Goal: Transaction & Acquisition: Purchase product/service

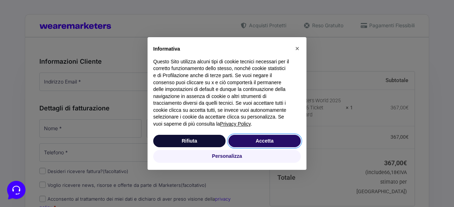
click at [271, 141] on button "Accetta" at bounding box center [264, 141] width 72 height 13
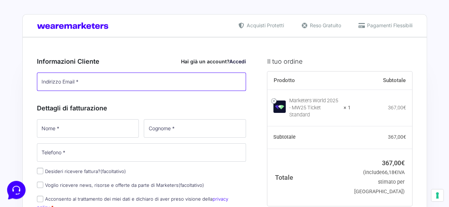
click at [137, 81] on input "Indirizzo Email *" at bounding box center [141, 82] width 209 height 18
type input "[PERSON_NAME][EMAIL_ADDRESS][DOMAIN_NAME]"
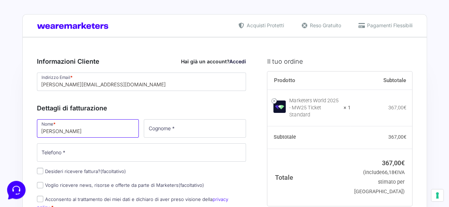
type input "[PERSON_NAME]"
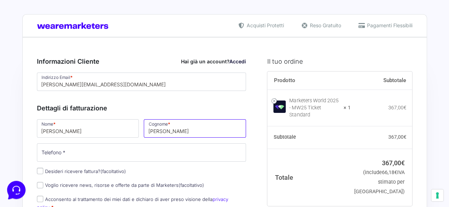
type input "[PERSON_NAME]"
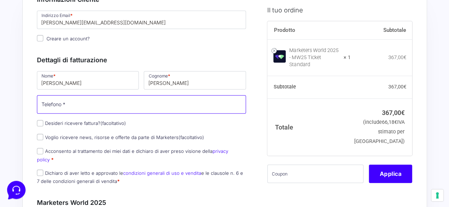
scroll to position [62, 0]
type input "3888009306"
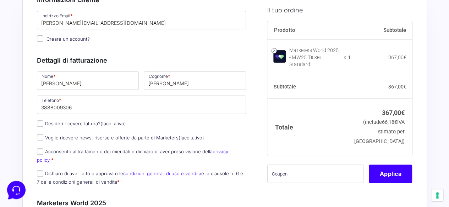
click at [37, 127] on p "Desideri ricevere fattura? (facoltativo)" at bounding box center [141, 124] width 214 height 10
click at [38, 126] on input "Desideri ricevere fattura? (facoltativo)" at bounding box center [40, 124] width 6 height 6
checkbox input "true"
select select "IT"
type input "0000000"
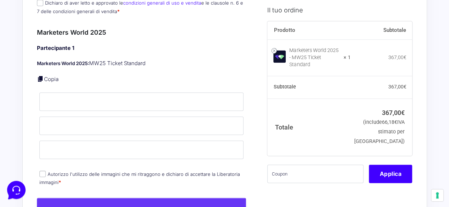
scroll to position [474, 0]
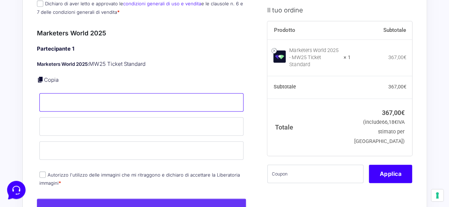
click at [75, 93] on input "Nome *" at bounding box center [141, 102] width 204 height 18
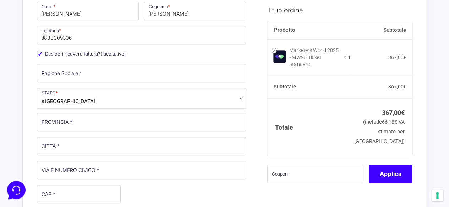
scroll to position [131, 0]
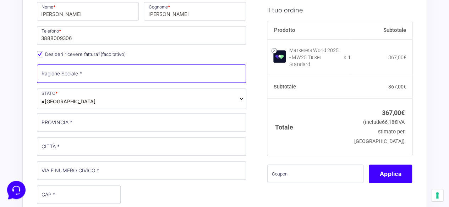
click at [93, 78] on input "Ragione Sociale *" at bounding box center [141, 74] width 209 height 18
type input "e"
type input "ELITE SOFTWARE HOUSE SRL"
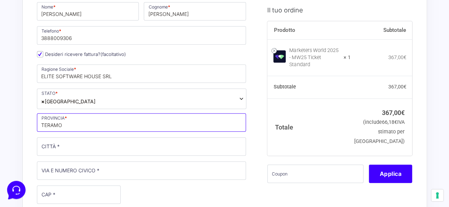
type input "TERAMO"
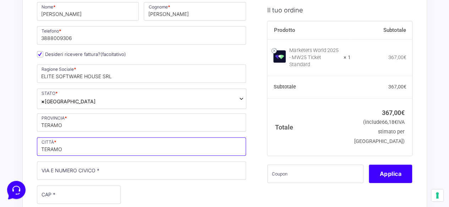
type input "TERAMO"
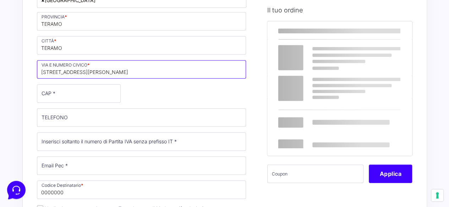
scroll to position [237, 0]
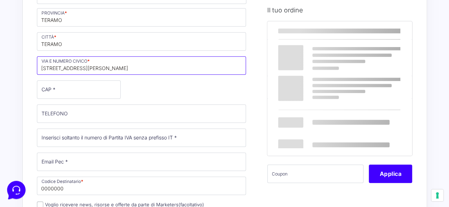
type input "[STREET_ADDRESS][PERSON_NAME]"
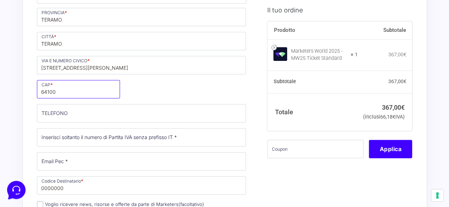
type input "64100"
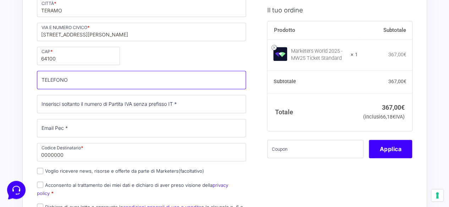
scroll to position [291, 0]
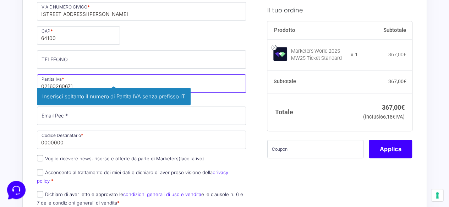
type input "02160260671"
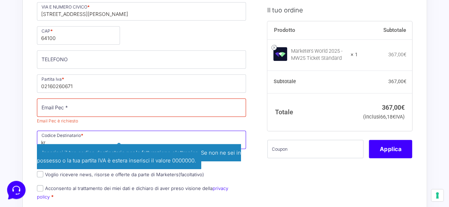
type input "k"
type input "KRRH6B9"
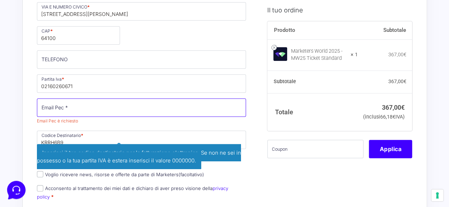
click at [126, 106] on input "Email Pec *" at bounding box center [141, 108] width 209 height 18
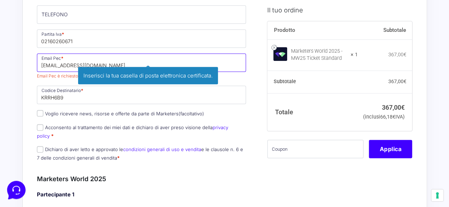
scroll to position [345, 0]
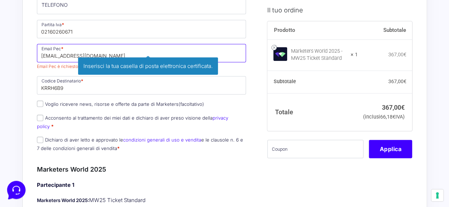
type input "[EMAIL_ADDRESS][DOMAIN_NAME]"
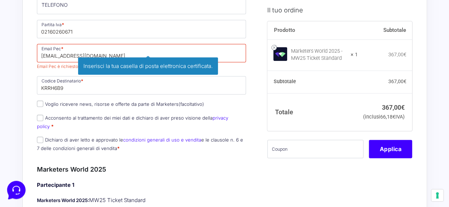
click at [89, 137] on label "Dichiaro di aver letto e approvato le condizioni generali di uso e vendita e le…" at bounding box center [140, 144] width 206 height 14
click at [43, 137] on input "Dichiaro di aver letto e approvato le condizioni generali di uso e vendita e le…" at bounding box center [40, 140] width 6 height 6
checkbox input "true"
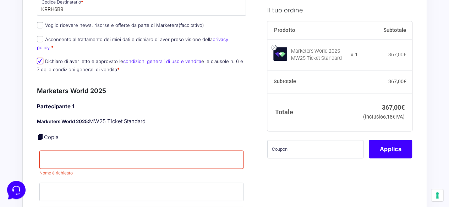
scroll to position [442, 0]
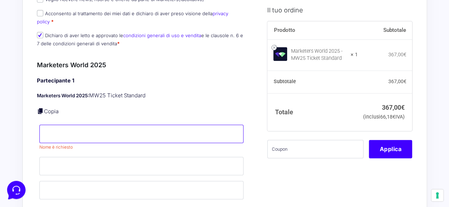
click at [89, 130] on input "Nome *" at bounding box center [141, 134] width 204 height 18
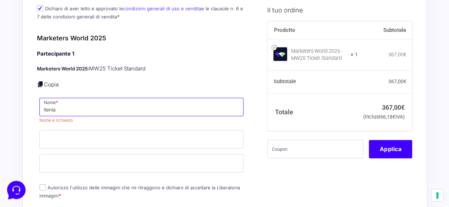
type input "Ilenia"
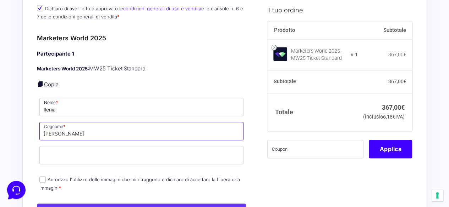
type input "[PERSON_NAME]"
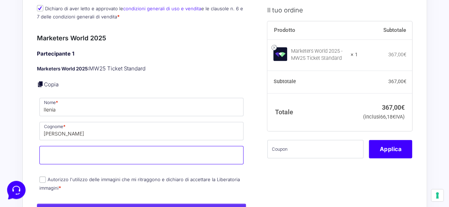
type input "f"
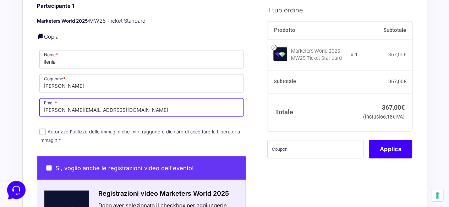
scroll to position [518, 0]
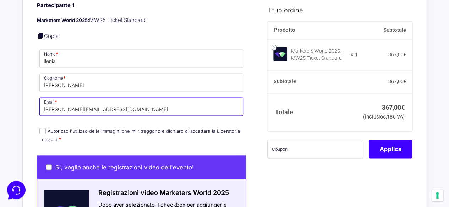
type input "[PERSON_NAME][EMAIL_ADDRESS][DOMAIN_NAME]"
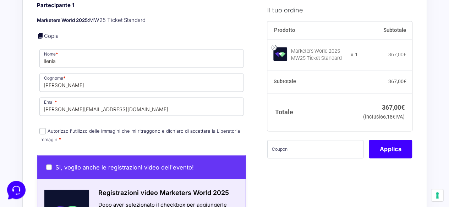
click at [43, 128] on input "Autorizzo l'utilizzo delle immagini che mi ritraggono e dichiaro di accettare l…" at bounding box center [42, 131] width 6 height 6
checkbox input "true"
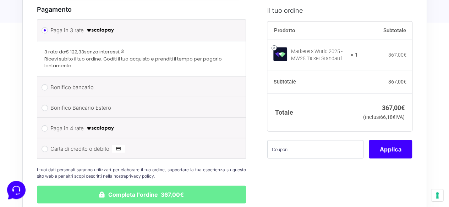
scroll to position [919, 0]
click at [93, 144] on label "Carta di credito o debito" at bounding box center [140, 149] width 180 height 11
click at [48, 146] on input "Carta di credito o debito" at bounding box center [44, 149] width 6 height 6
radio input "true"
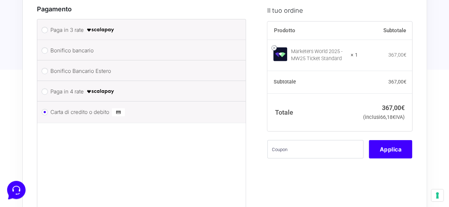
click at [77, 87] on label "Paga in 4 rate" at bounding box center [140, 92] width 180 height 11
click at [48, 89] on input "Paga in 4 rate" at bounding box center [44, 92] width 6 height 6
radio input "true"
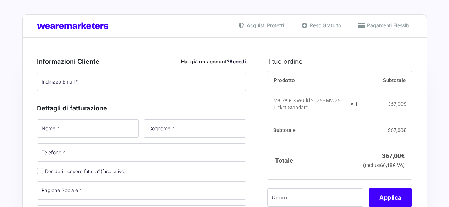
type input "[PERSON_NAME][EMAIL_ADDRESS][DOMAIN_NAME]"
type input "[PERSON_NAME]"
type input "3888009306"
type input "Ilenia"
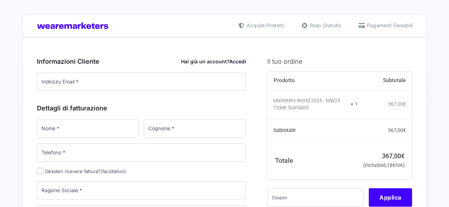
type input "[PERSON_NAME]"
type input "[PERSON_NAME][EMAIL_ADDRESS][DOMAIN_NAME]"
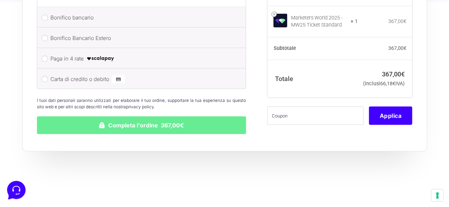
scroll to position [748, 0]
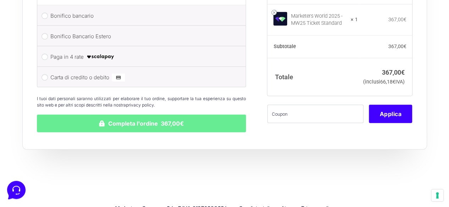
click at [83, 72] on label "Carta di credito o debito" at bounding box center [140, 77] width 180 height 11
click at [48, 74] on input "Carta di credito o debito" at bounding box center [44, 77] width 6 height 6
radio input "true"
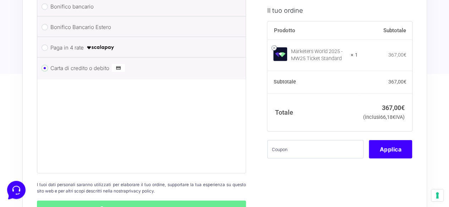
scroll to position [711, 0]
